Goal: Navigation & Orientation: Find specific page/section

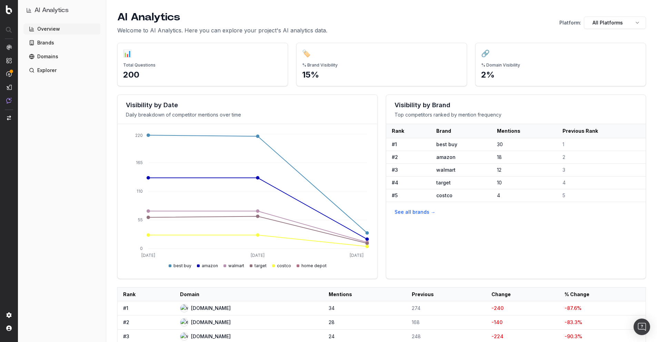
click at [316, 27] on p "Welcome to AI Analytics. Here you can explore your project's AI analytics data." at bounding box center [222, 30] width 210 height 8
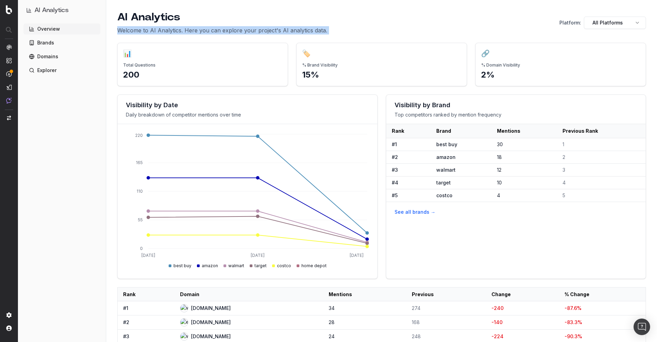
click at [316, 27] on p "Welcome to AI Analytics. Here you can explore your project's AI analytics data." at bounding box center [222, 30] width 210 height 8
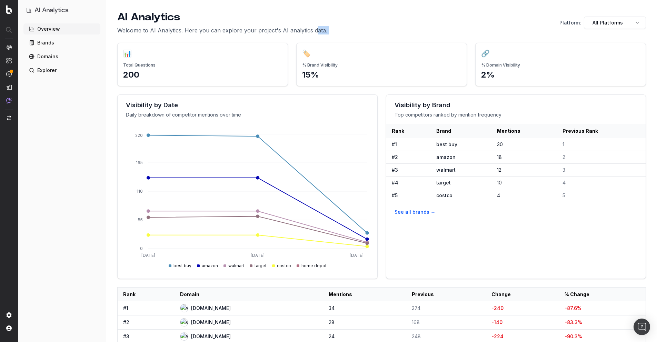
click at [314, 30] on p "Welcome to AI Analytics. Here you can explore your project's AI analytics data." at bounding box center [222, 30] width 210 height 8
click at [314, 31] on p "Welcome to AI Analytics. Here you can explore your project's AI analytics data." at bounding box center [222, 30] width 210 height 8
click at [314, 32] on p "Welcome to AI Analytics. Here you can explore your project's AI analytics data." at bounding box center [222, 30] width 210 height 8
click at [316, 32] on p "Welcome to AI Analytics. Here you can explore your project's AI analytics data." at bounding box center [222, 30] width 210 height 8
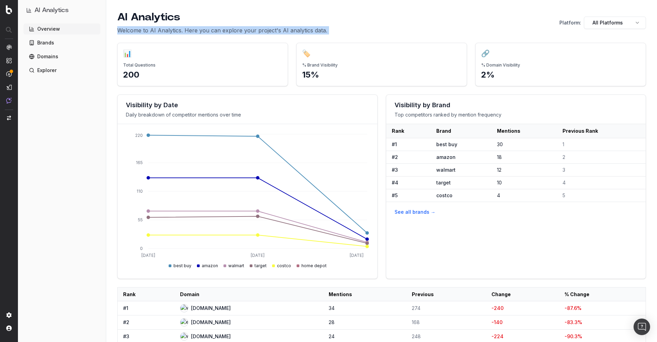
click at [316, 32] on p "Welcome to AI Analytics. Here you can explore your project's AI analytics data." at bounding box center [222, 30] width 210 height 8
click at [316, 30] on p "Welcome to AI Analytics. Here you can explore your project's AI analytics data." at bounding box center [222, 30] width 210 height 8
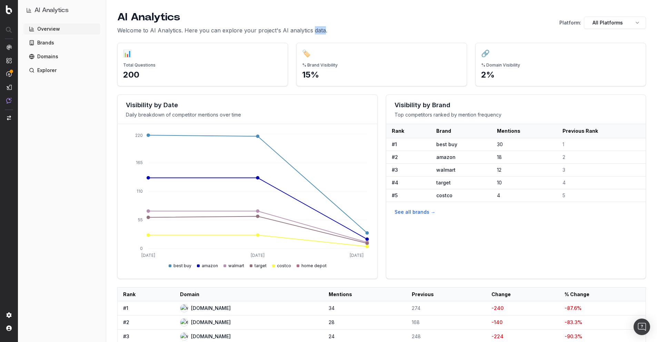
click at [316, 30] on p "Welcome to AI Analytics. Here you can explore your project's AI analytics data." at bounding box center [222, 30] width 210 height 8
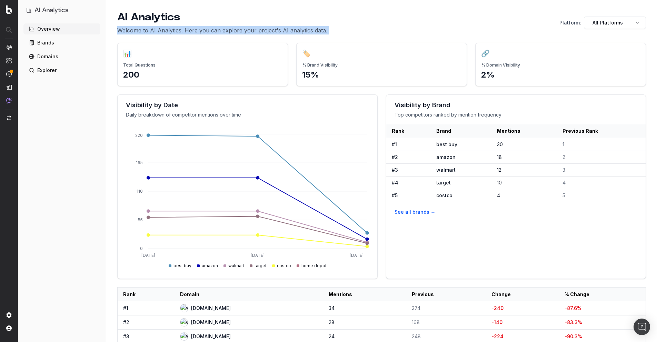
click at [316, 30] on p "Welcome to AI Analytics. Here you can explore your project's AI analytics data." at bounding box center [222, 30] width 210 height 8
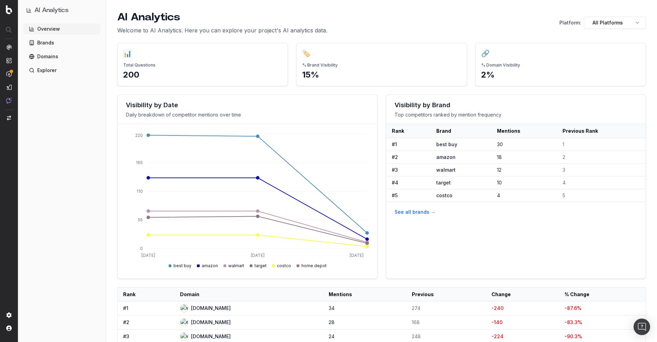
drag, startPoint x: 350, startPoint y: 28, endPoint x: 345, endPoint y: 28, distance: 4.8
click at [350, 28] on div "AI Analytics Welcome to AI Analytics. Here you can explore your project's AI an…" at bounding box center [381, 22] width 528 height 23
click at [319, 30] on p "Welcome to AI Analytics. Here you can explore your project's AI analytics data." at bounding box center [222, 30] width 210 height 8
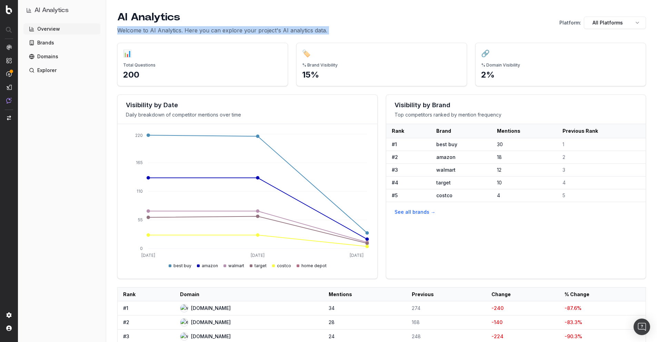
click at [319, 30] on p "Welcome to AI Analytics. Here you can explore your project's AI analytics data." at bounding box center [222, 30] width 210 height 8
click at [322, 30] on p "Welcome to AI Analytics. Here you can explore your project's AI analytics data." at bounding box center [222, 30] width 210 height 8
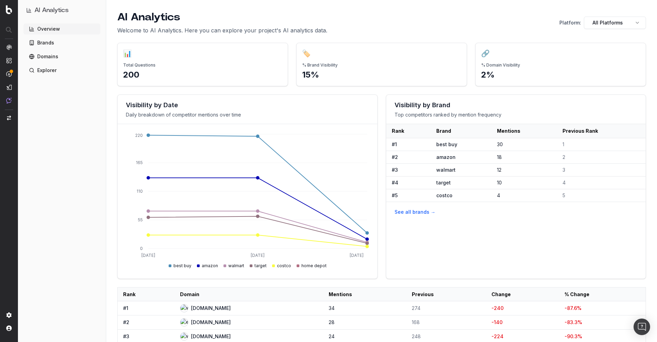
click at [327, 30] on div "AI Analytics Welcome to AI Analytics. Here you can explore your project's AI an…" at bounding box center [381, 22] width 528 height 23
click at [318, 32] on p "Welcome to AI Analytics. Here you can explore your project's AI analytics data." at bounding box center [222, 30] width 210 height 8
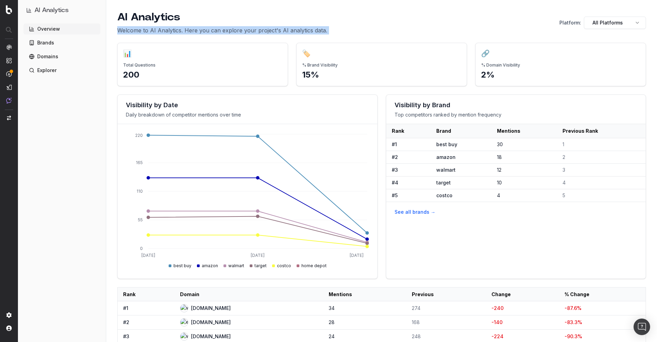
click at [318, 31] on p "Welcome to AI Analytics. Here you can explore your project's AI analytics data." at bounding box center [222, 30] width 210 height 8
click at [312, 31] on p "Welcome to AI Analytics. Here you can explore your project's AI analytics data." at bounding box center [222, 30] width 210 height 8
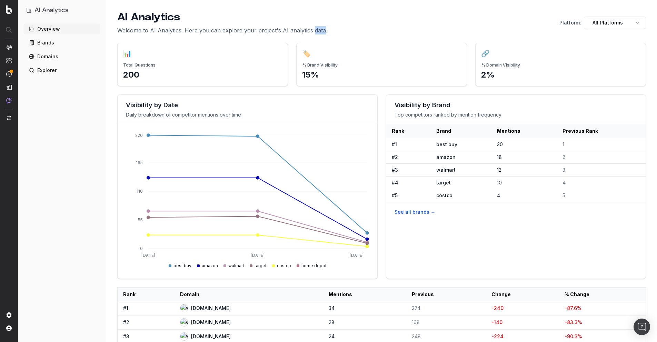
click at [312, 31] on p "Welcome to AI Analytics. Here you can explore your project's AI analytics data." at bounding box center [222, 30] width 210 height 8
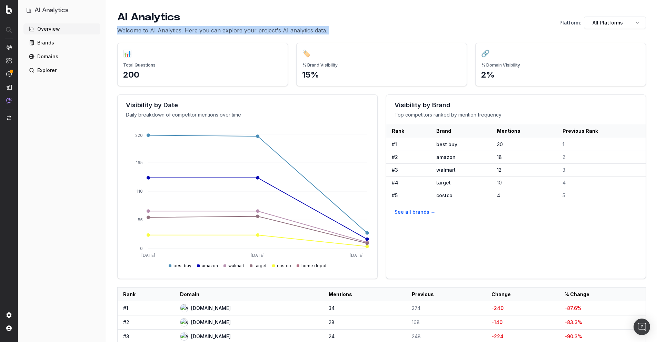
click at [312, 31] on p "Welcome to AI Analytics. Here you can explore your project's AI analytics data." at bounding box center [222, 30] width 210 height 8
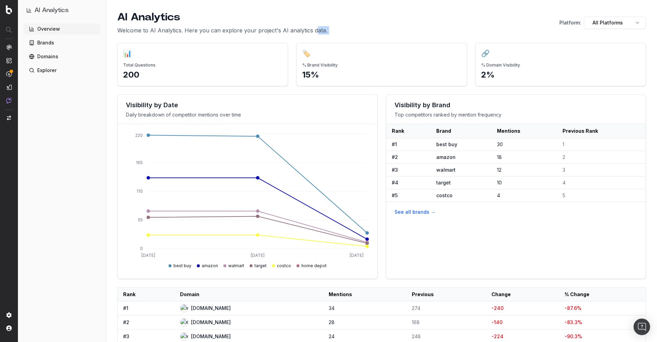
click at [313, 30] on p "Welcome to AI Analytics. Here you can explore your project's AI analytics data." at bounding box center [222, 30] width 210 height 8
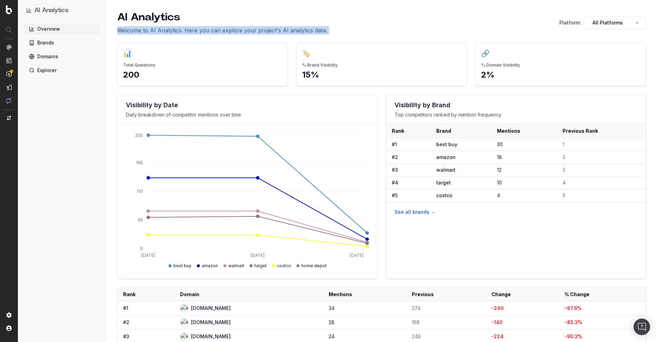
click at [313, 30] on p "Welcome to AI Analytics. Here you can explore your project's AI analytics data." at bounding box center [222, 30] width 210 height 8
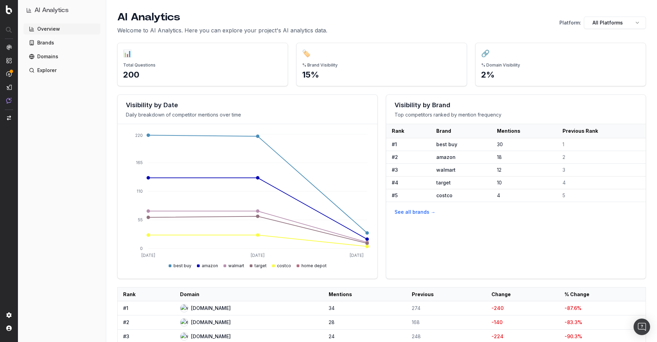
click at [313, 30] on p "Welcome to AI Analytics. Here you can explore your project's AI analytics data." at bounding box center [222, 30] width 210 height 8
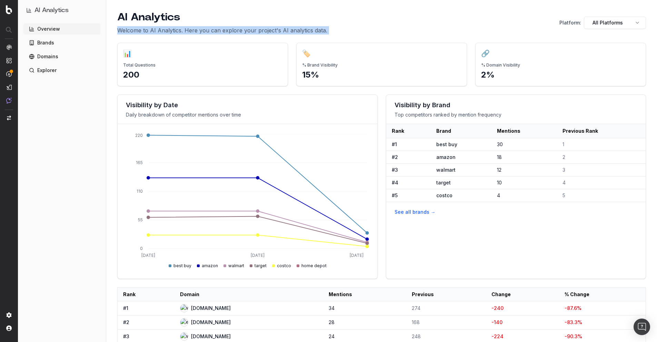
click at [313, 30] on p "Welcome to AI Analytics. Here you can explore your project's AI analytics data." at bounding box center [222, 30] width 210 height 8
click at [312, 30] on p "Welcome to AI Analytics. Here you can explore your project's AI analytics data." at bounding box center [222, 30] width 210 height 8
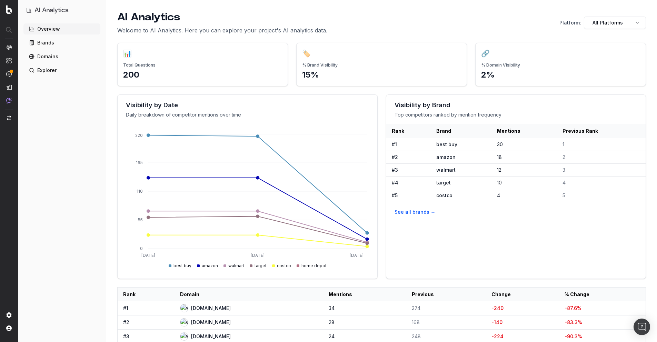
click at [311, 30] on p "Welcome to AI Analytics. Here you can explore your project's AI analytics data." at bounding box center [222, 30] width 210 height 8
click at [312, 30] on p "Welcome to AI Analytics. Here you can explore your project's AI analytics data." at bounding box center [222, 30] width 210 height 8
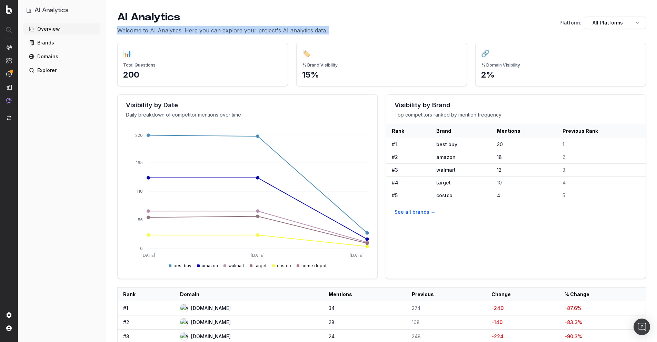
click at [312, 30] on p "Welcome to AI Analytics. Here you can explore your project's AI analytics data." at bounding box center [222, 30] width 210 height 8
click at [387, 28] on div "AI Analytics Welcome to AI Analytics. Here you can explore your project's AI an…" at bounding box center [381, 22] width 528 height 23
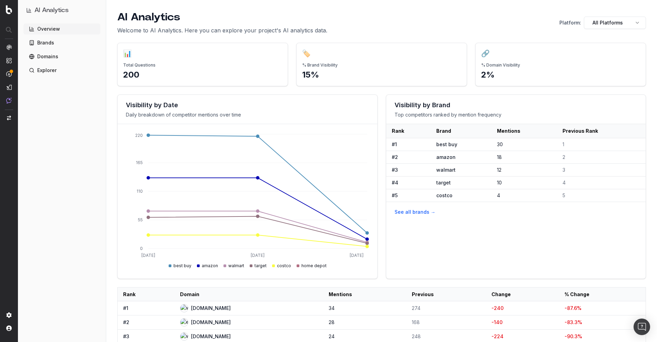
click at [321, 28] on p "Welcome to AI Analytics. Here you can explore your project's AI analytics data." at bounding box center [222, 30] width 210 height 8
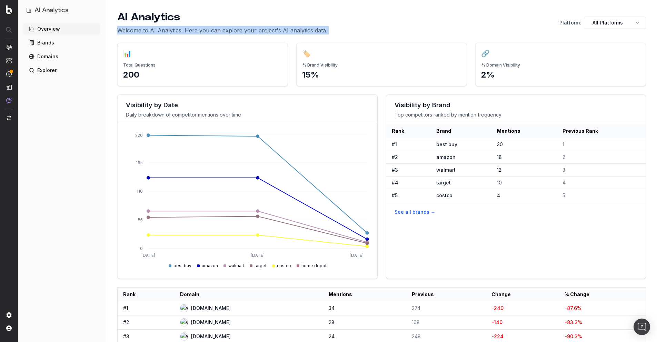
click at [321, 28] on p "Welcome to AI Analytics. Here you can explore your project's AI analytics data." at bounding box center [222, 30] width 210 height 8
click at [326, 28] on div "AI Analytics Welcome to AI Analytics. Here you can explore your project's AI an…" at bounding box center [381, 22] width 528 height 23
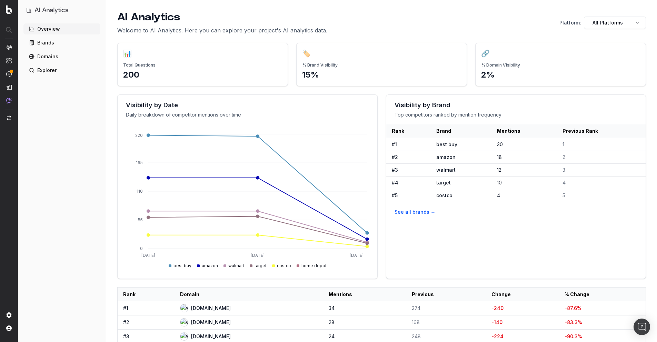
click at [320, 30] on p "Welcome to AI Analytics. Here you can explore your project's AI analytics data." at bounding box center [222, 30] width 210 height 8
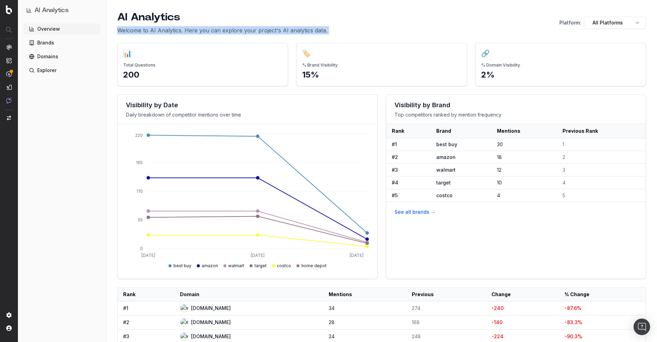
click at [320, 30] on p "Welcome to AI Analytics. Here you can explore your project's AI analytics data." at bounding box center [222, 30] width 210 height 8
click at [326, 30] on div "AI Analytics Welcome to AI Analytics. Here you can explore your project's AI an…" at bounding box center [381, 22] width 528 height 23
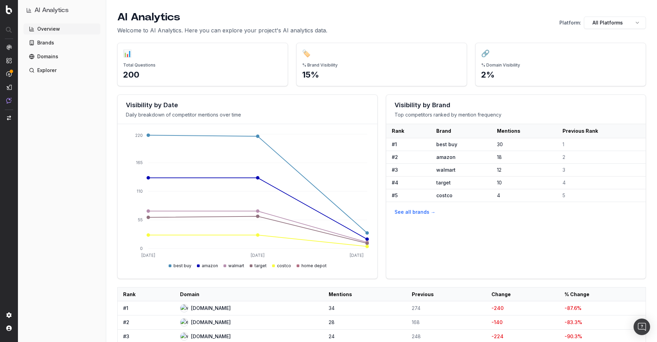
click at [346, 27] on div "AI Analytics Welcome to AI Analytics. Here you can explore your project's AI an…" at bounding box center [381, 22] width 528 height 23
click at [204, 33] on p "Welcome to AI Analytics. Here you can explore your project's AI analytics data." at bounding box center [222, 30] width 210 height 8
click at [206, 33] on p "Welcome to AI Analytics. Here you can explore your project's AI analytics data." at bounding box center [222, 30] width 210 height 8
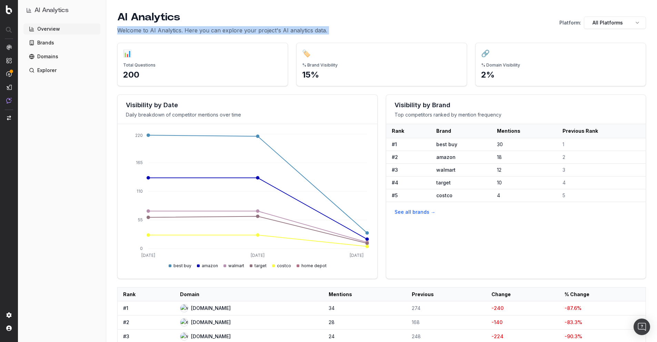
click at [206, 33] on p "Welcome to AI Analytics. Here you can explore your project's AI analytics data." at bounding box center [222, 30] width 210 height 8
click at [206, 32] on p "Welcome to AI Analytics. Here you can explore your project's AI analytics data." at bounding box center [222, 30] width 210 height 8
click at [222, 30] on p "Welcome to AI Analytics. Here you can explore your project's AI analytics data." at bounding box center [222, 30] width 210 height 8
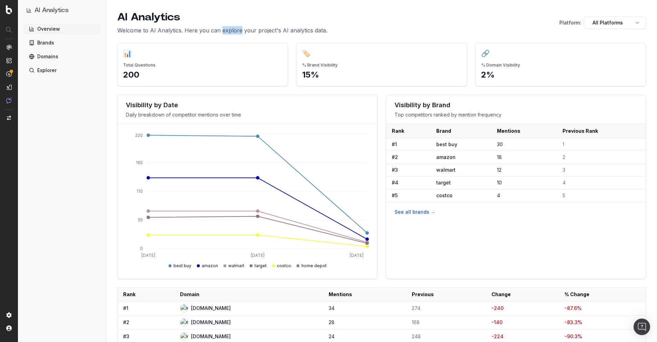
click at [222, 30] on p "Welcome to AI Analytics. Here you can explore your project's AI analytics data." at bounding box center [222, 30] width 210 height 8
click at [225, 30] on p "Welcome to AI Analytics. Here you can explore your project's AI analytics data." at bounding box center [222, 30] width 210 height 8
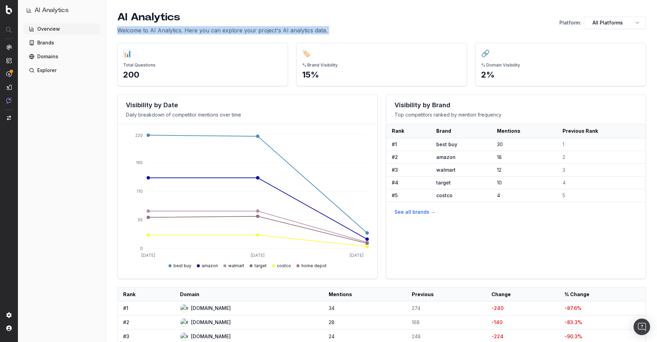
click at [225, 30] on p "Welcome to AI Analytics. Here you can explore your project's AI analytics data." at bounding box center [222, 30] width 210 height 8
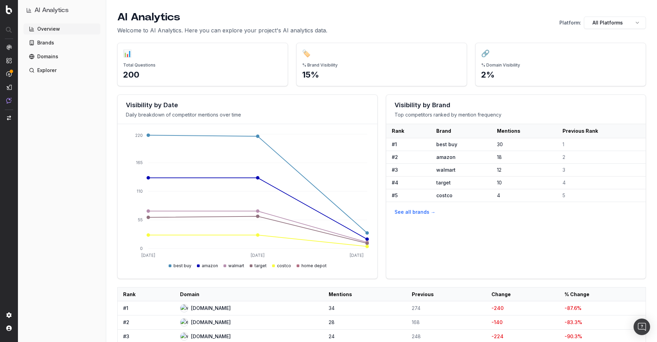
click at [225, 30] on p "Welcome to AI Analytics. Here you can explore your project's AI analytics data." at bounding box center [222, 30] width 210 height 8
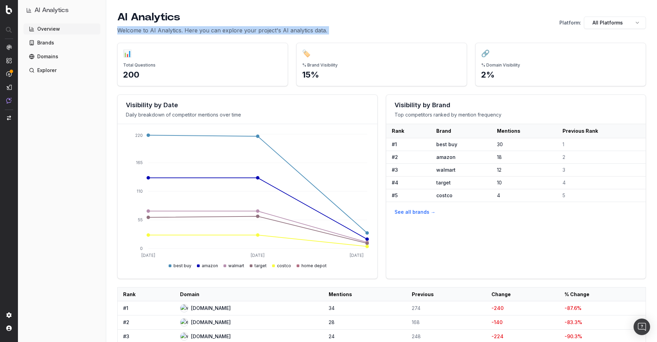
click at [225, 30] on p "Welcome to AI Analytics. Here you can explore your project's AI analytics data." at bounding box center [222, 30] width 210 height 8
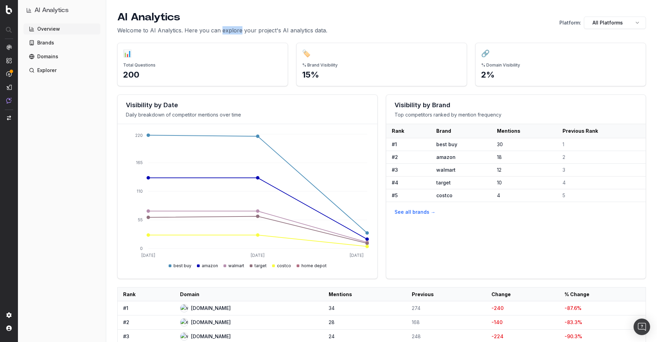
click at [225, 30] on p "Welcome to AI Analytics. Here you can explore your project's AI analytics data." at bounding box center [222, 30] width 210 height 8
click at [228, 30] on p "Welcome to AI Analytics. Here you can explore your project's AI analytics data." at bounding box center [222, 30] width 210 height 8
click at [247, 31] on p "Welcome to AI Analytics. Here you can explore your project's AI analytics data." at bounding box center [222, 30] width 210 height 8
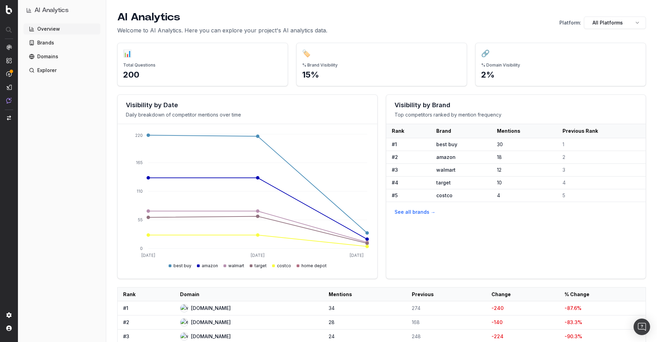
click at [258, 32] on p "Welcome to AI Analytics. Here you can explore your project's AI analytics data." at bounding box center [222, 30] width 210 height 8
click at [282, 31] on p "Welcome to AI Analytics. Here you can explore your project's AI analytics data." at bounding box center [222, 30] width 210 height 8
click at [295, 32] on p "Welcome to AI Analytics. Here you can explore your project's AI analytics data." at bounding box center [222, 30] width 210 height 8
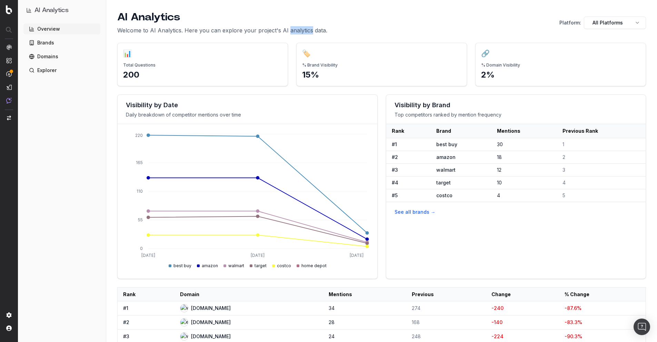
click at [295, 32] on p "Welcome to AI Analytics. Here you can explore your project's AI analytics data." at bounding box center [222, 30] width 210 height 8
click at [318, 30] on p "Welcome to AI Analytics. Here you can explore your project's AI analytics data." at bounding box center [222, 30] width 210 height 8
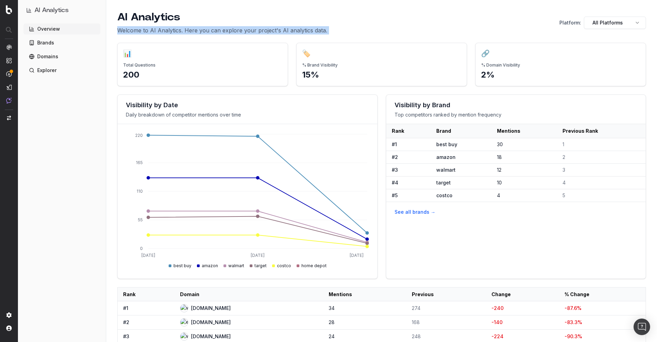
drag, startPoint x: 318, startPoint y: 30, endPoint x: 314, endPoint y: 30, distance: 4.1
click at [317, 30] on p "Welcome to AI Analytics. Here you can explore your project's AI analytics data." at bounding box center [222, 30] width 210 height 8
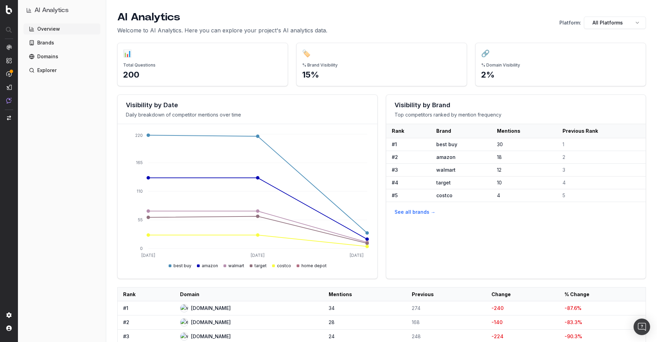
click at [293, 33] on p "Welcome to AI Analytics. Here you can explore your project's AI analytics data." at bounding box center [222, 30] width 210 height 8
click at [374, 32] on div "AI Analytics Welcome to AI Analytics. Here you can explore your project's AI an…" at bounding box center [381, 22] width 528 height 23
click at [309, 29] on p "Welcome to AI Analytics. Here you can explore your project's AI analytics data." at bounding box center [222, 30] width 210 height 8
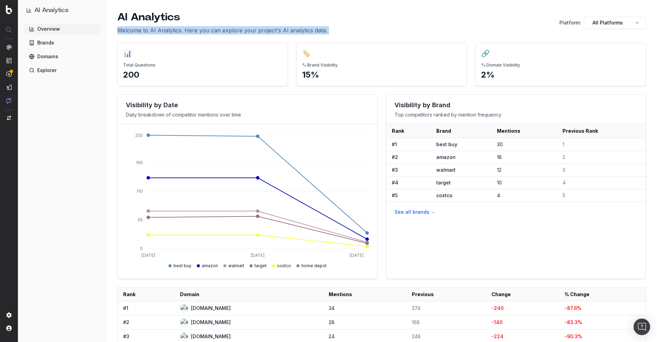
click at [309, 29] on p "Welcome to AI Analytics. Here you can explore your project's AI analytics data." at bounding box center [222, 30] width 210 height 8
click at [310, 30] on p "Welcome to AI Analytics. Here you can explore your project's AI analytics data." at bounding box center [222, 30] width 210 height 8
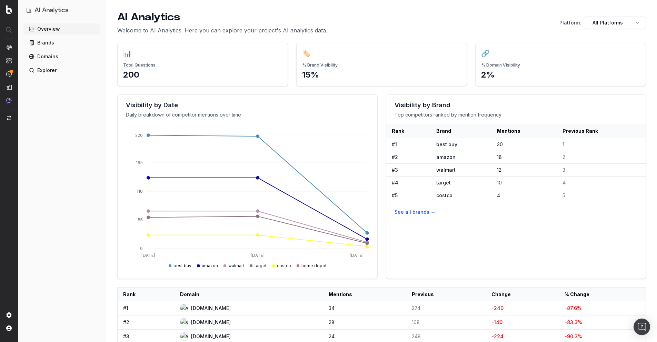
click at [302, 30] on p "Welcome to AI Analytics. Here you can explore your project's AI analytics data." at bounding box center [222, 30] width 210 height 8
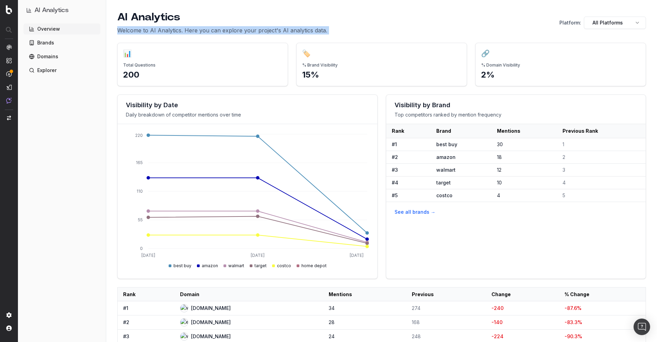
click at [302, 30] on p "Welcome to AI Analytics. Here you can explore your project's AI analytics data." at bounding box center [222, 30] width 210 height 8
click at [327, 30] on div "AI Analytics Welcome to AI Analytics. Here you can explore your project's AI an…" at bounding box center [381, 22] width 528 height 23
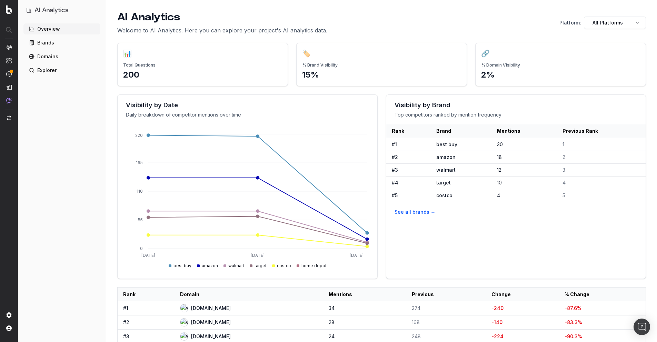
click at [303, 30] on p "Welcome to AI Analytics. Here you can explore your project's AI analytics data." at bounding box center [222, 30] width 210 height 8
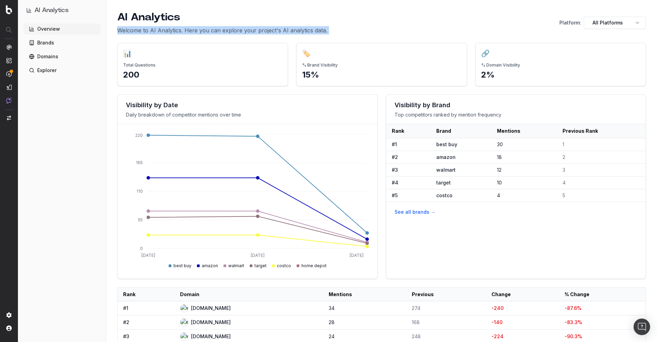
click at [303, 30] on p "Welcome to AI Analytics. Here you can explore your project's AI analytics data." at bounding box center [222, 30] width 210 height 8
click at [317, 29] on p "Welcome to AI Analytics. Here you can explore your project's AI analytics data." at bounding box center [222, 30] width 210 height 8
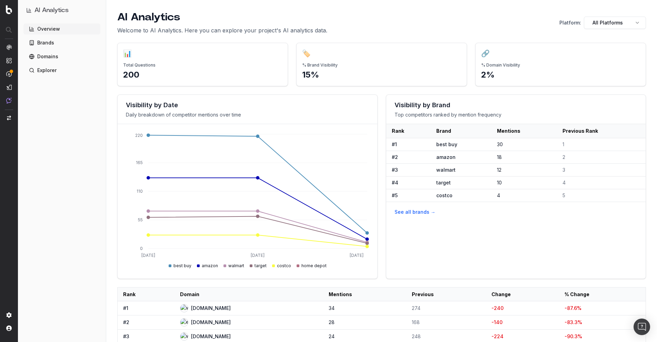
click at [302, 30] on p "Welcome to AI Analytics. Here you can explore your project's AI analytics data." at bounding box center [222, 30] width 210 height 8
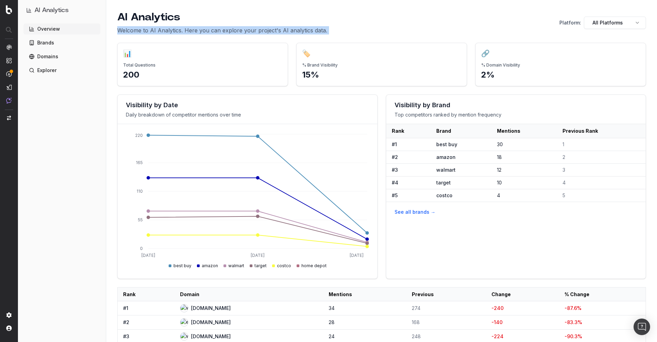
click at [302, 30] on p "Welcome to AI Analytics. Here you can explore your project's AI analytics data." at bounding box center [222, 30] width 210 height 8
click at [318, 33] on p "Welcome to AI Analytics. Here you can explore your project's AI analytics data." at bounding box center [222, 30] width 210 height 8
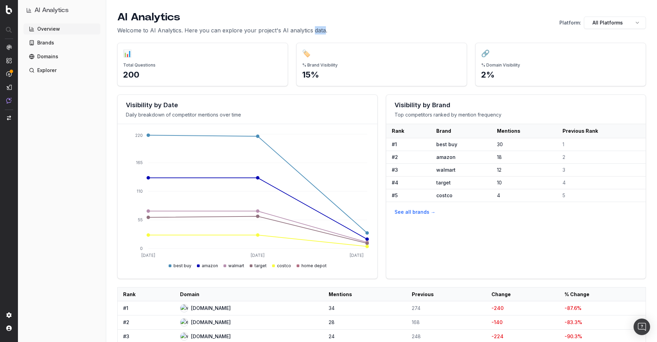
click at [318, 33] on p "Welcome to AI Analytics. Here you can explore your project's AI analytics data." at bounding box center [222, 30] width 210 height 8
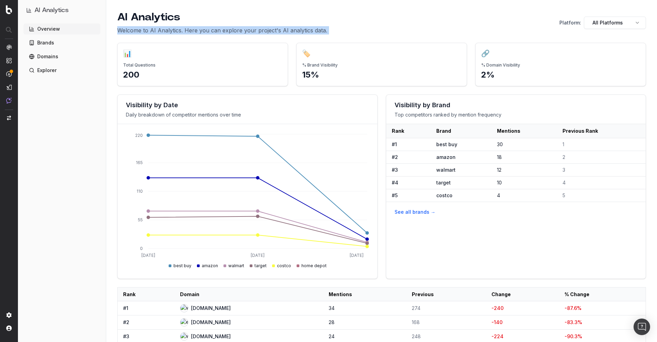
click at [318, 33] on p "Welcome to AI Analytics. Here you can explore your project's AI analytics data." at bounding box center [222, 30] width 210 height 8
click at [321, 33] on p "Welcome to AI Analytics. Here you can explore your project's AI analytics data." at bounding box center [222, 30] width 210 height 8
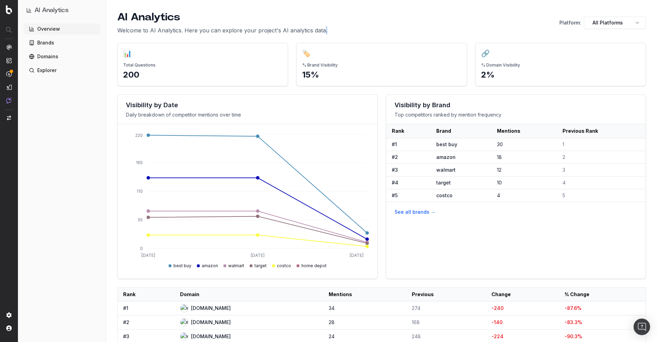
click at [321, 33] on p "Welcome to AI Analytics. Here you can explore your project's AI analytics data." at bounding box center [222, 30] width 210 height 8
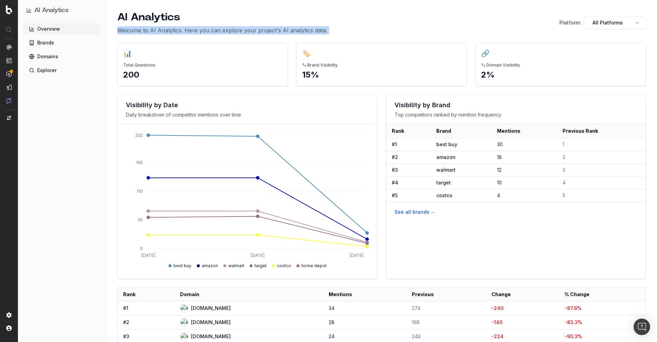
click at [321, 33] on p "Welcome to AI Analytics. Here you can explore your project's AI analytics data." at bounding box center [222, 30] width 210 height 8
